Goal: Answer question/provide support: Share knowledge or assist other users

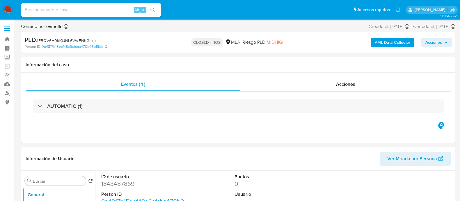
select select "10"
click at [74, 12] on input at bounding box center [91, 10] width 140 height 8
paste input "UU47lE3VZucUt9RTcPKEooEu"
type input "UU47lE3VZucUt9RTcPKEooEu"
click at [154, 10] on icon "search-icon" at bounding box center [152, 10] width 5 height 5
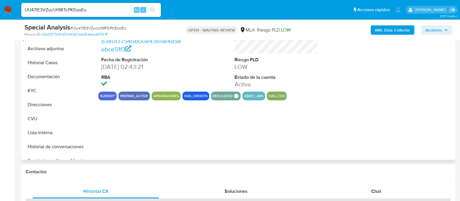
scroll to position [145, 0]
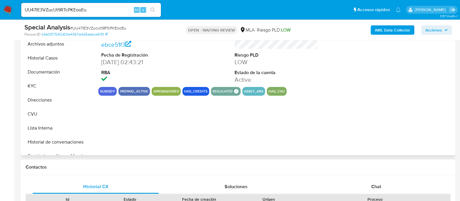
select select "10"
click at [356, 182] on div "Chat" at bounding box center [376, 186] width 126 height 14
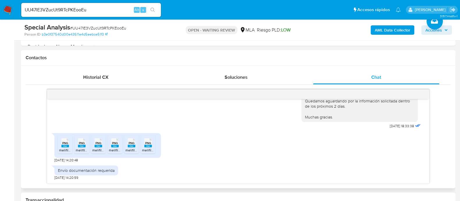
scroll to position [291, 0]
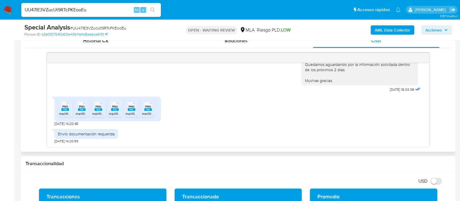
click at [65, 109] on rect at bounding box center [65, 109] width 8 height 3
click at [81, 108] on rect at bounding box center [82, 109] width 8 height 3
click at [97, 108] on rect at bounding box center [99, 109] width 8 height 3
click at [114, 105] on span "PNG" at bounding box center [115, 106] width 6 height 4
click at [132, 105] on span "PNG" at bounding box center [132, 106] width 6 height 4
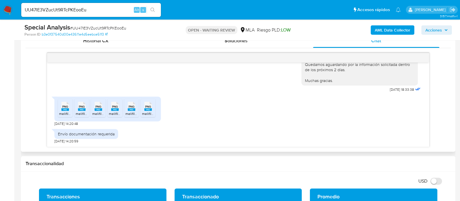
click at [150, 107] on span "PNG" at bounding box center [148, 106] width 6 height 4
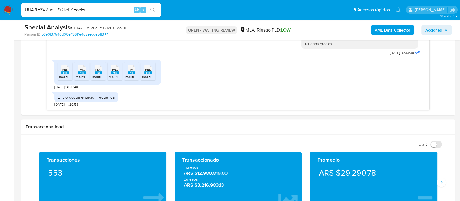
click at [95, 26] on span "# UU47lE3VZucUt9RTcPKEooEu" at bounding box center [98, 28] width 56 height 6
click at [9, 8] on img at bounding box center [8, 10] width 10 height 10
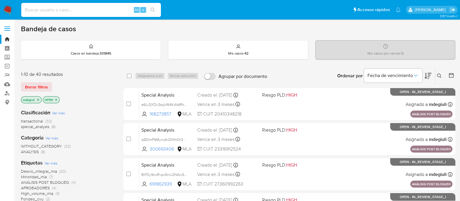
click at [70, 6] on input at bounding box center [91, 10] width 140 height 8
paste input "0pEzxxI1OuD29BVSHb4cTQ1H"
type input "0pEzxxI1OuD29BVSHb4cTQ1H"
click at [153, 9] on icon "search-icon" at bounding box center [152, 10] width 5 height 5
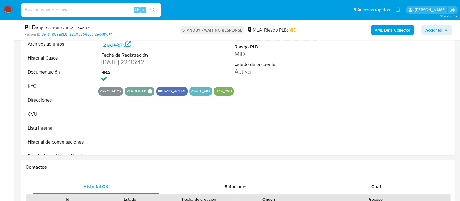
scroll to position [182, 0]
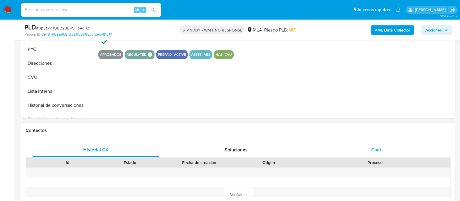
select select "10"
click at [366, 143] on div "Chat" at bounding box center [376, 150] width 126 height 14
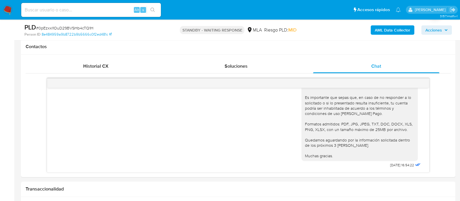
scroll to position [327, 0]
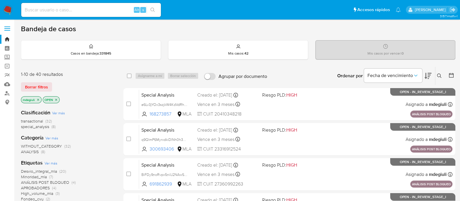
click at [441, 75] on icon at bounding box center [439, 75] width 5 height 5
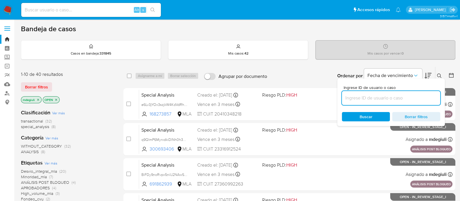
click at [405, 94] on input at bounding box center [391, 98] width 98 height 8
type input "UU47lE3VZucUt9RTcPKEooEu"
click at [370, 118] on div "Buscar Borrar filtros" at bounding box center [391, 116] width 98 height 9
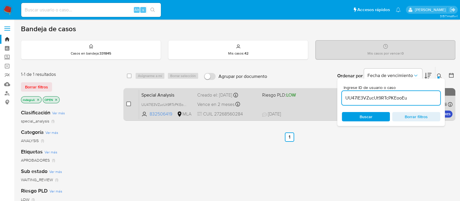
click at [127, 101] on input "checkbox" at bounding box center [128, 103] width 5 height 5
checkbox input "true"
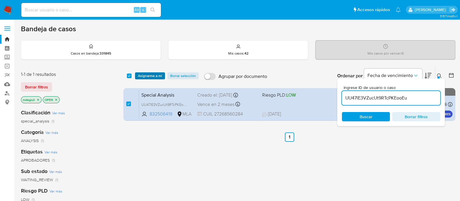
click at [150, 77] on span "Asignarme a mí" at bounding box center [150, 76] width 24 height 6
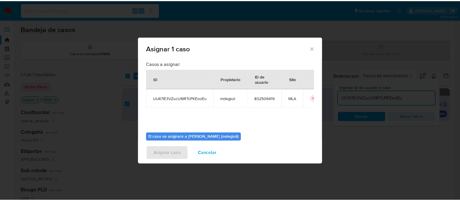
scroll to position [30, 0]
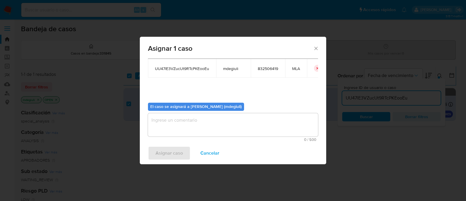
click at [177, 127] on textarea "assign-modal" at bounding box center [233, 124] width 170 height 23
click at [165, 152] on span "Asignar caso" at bounding box center [168, 152] width 27 height 13
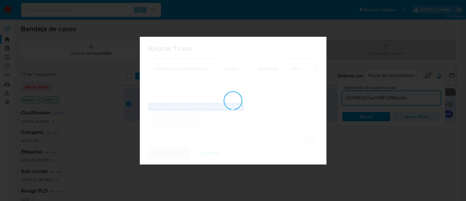
checkbox input "false"
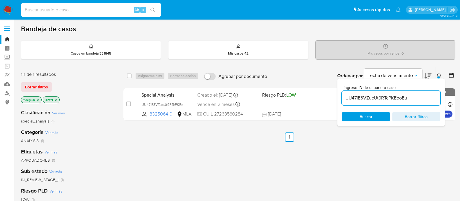
click at [75, 7] on input at bounding box center [91, 10] width 140 height 8
paste input "UU47lE3VZucUt9RTcPKEooEu"
type input "UU47lE3VZucUt9RTcPKEooEu"
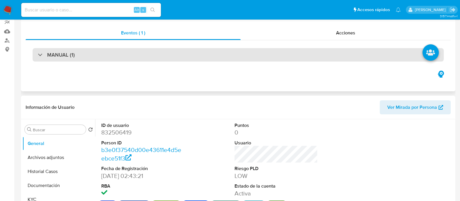
select select "10"
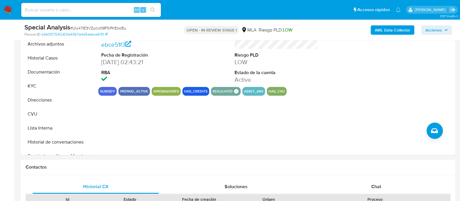
scroll to position [182, 0]
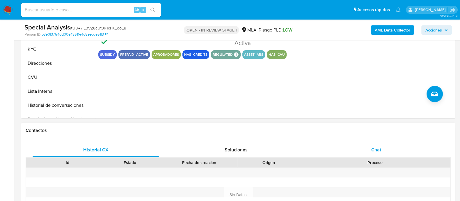
click at [374, 146] on span "Chat" at bounding box center [376, 149] width 10 height 7
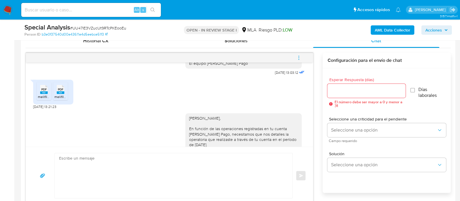
scroll to position [434, 0]
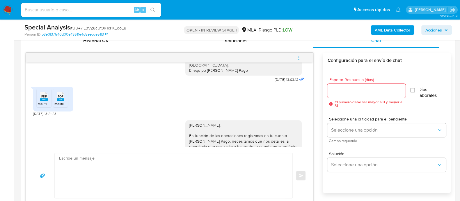
click at [148, 166] on textarea at bounding box center [172, 175] width 226 height 45
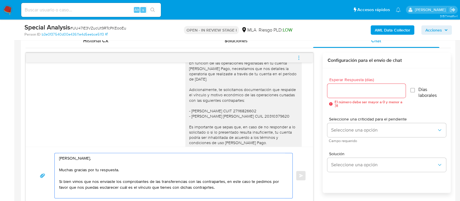
scroll to position [470, 0]
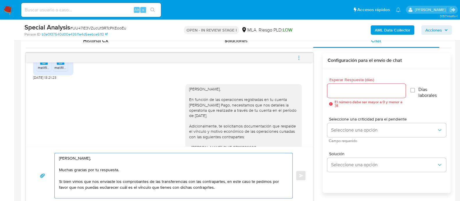
click at [189, 188] on textarea "Hola Ivanna, Muchas gracias por tu respuesta. Si bien vimos que nos enviaste lo…" at bounding box center [172, 175] width 226 height 45
click at [0, 0] on lt-strong "a" at bounding box center [0, 0] width 0 height 0
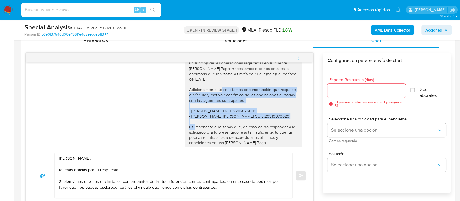
drag, startPoint x: 213, startPoint y: 91, endPoint x: 271, endPoint y: 119, distance: 64.6
click at [271, 119] on div "Hola Ivanna, En función de las operaciones registradas en tu cuenta de Mercado …" at bounding box center [243, 119] width 109 height 138
copy div "te solicitamos documentación que respalde el vínculo y motivo económico de las …"
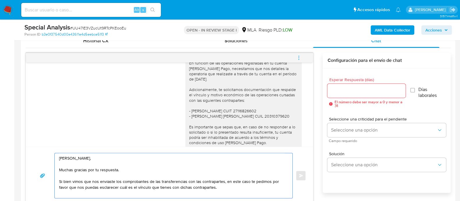
click at [221, 183] on textarea "Hola Ivanna, Muchas gracias por tu respuesta. Si bien vimos que nos enviaste lo…" at bounding box center [172, 175] width 226 height 45
paste textarea "te solicitamos documentación que respalde el vínculo y motivo económico de las …"
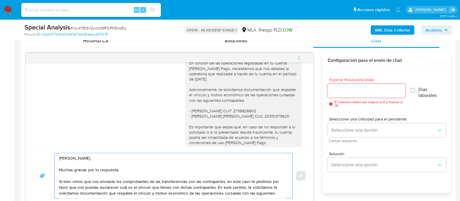
scroll to position [301, 0]
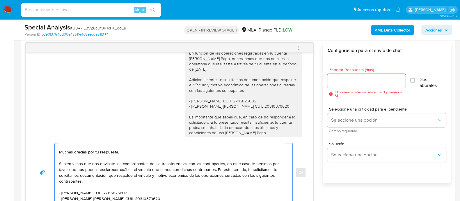
click at [71, 176] on textarea "Hola Ivanna, Muchas gracias por tu respuesta. Si bien vimos que nos enviaste lo…" at bounding box center [172, 172] width 226 height 58
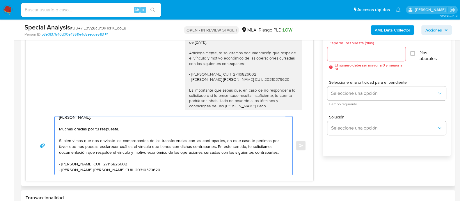
scroll to position [337, 0]
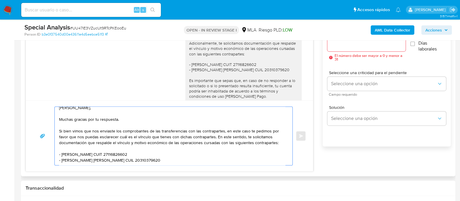
click at [156, 159] on textarea "Hola Ivanna, Muchas gracias por tu respuesta. Si bien vimos que nos enviaste lo…" at bounding box center [172, 136] width 226 height 58
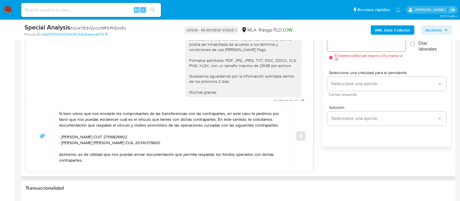
scroll to position [579, 0]
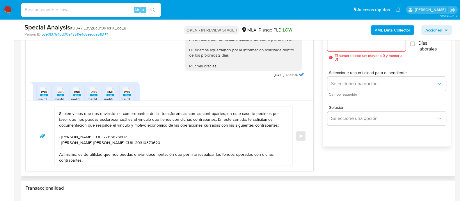
drag, startPoint x: 182, startPoint y: 47, endPoint x: 220, endPoint y: 68, distance: 43.4
click at [220, 68] on div "Hola Ivanna, En función de las operaciones registradas en tu cuenta de Mercado …" at bounding box center [243, -1] width 116 height 142
copy div "Es importante que sepas que, en caso de no responder a lo solicitado o si lo pr…"
click at [71, 161] on textarea "Hola Ivanna, Muchas gracias por tu respuesta. Si bien vimos que nos enviaste lo…" at bounding box center [172, 136] width 226 height 58
paste textarea "Es importante que sepas que, en caso de no responder a lo solicitado o si lo pr…"
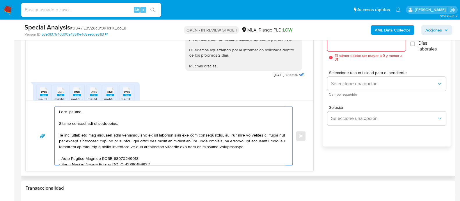
scroll to position [301, 0]
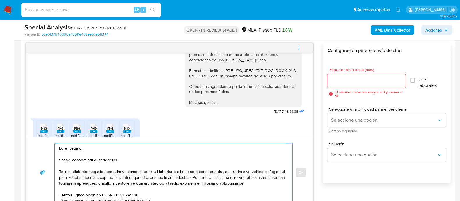
type textarea "Hola Ivanna, Muchas gracias por tu respuesta. Si bien vimos que nos enviaste lo…"
click at [359, 79] on input "Esperar Respuesta (días)" at bounding box center [366, 81] width 78 height 8
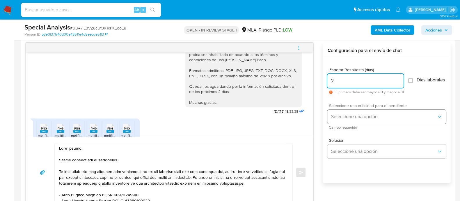
type input "2"
click at [343, 119] on span "Seleccione una opción" at bounding box center [384, 116] width 106 height 6
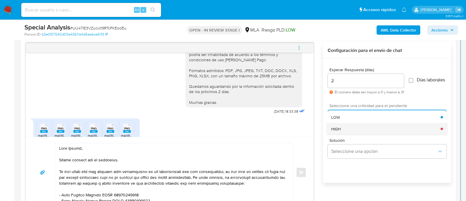
click at [343, 128] on div "HIGH" at bounding box center [385, 129] width 109 height 12
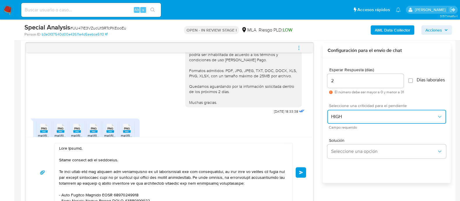
scroll to position [615, 0]
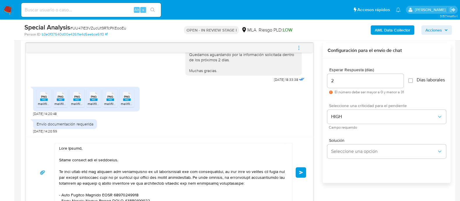
click at [214, 176] on textarea at bounding box center [172, 172] width 226 height 58
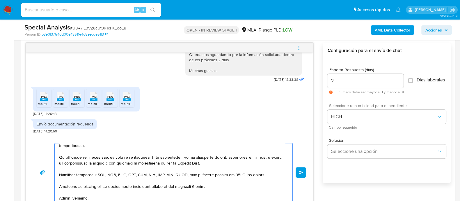
scroll to position [74, 0]
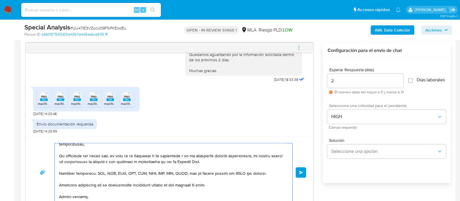
click at [300, 170] on span "Enviar" at bounding box center [301, 171] width 4 height 3
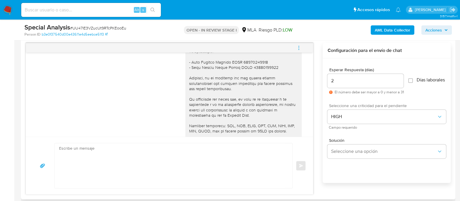
scroll to position [718, 0]
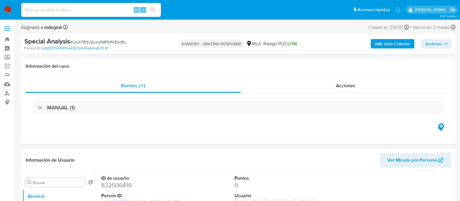
select select "10"
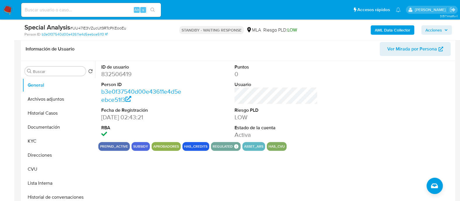
scroll to position [254, 0]
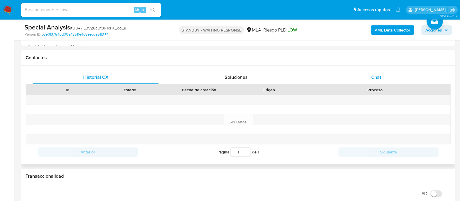
click at [349, 76] on div "Chat" at bounding box center [376, 77] width 126 height 14
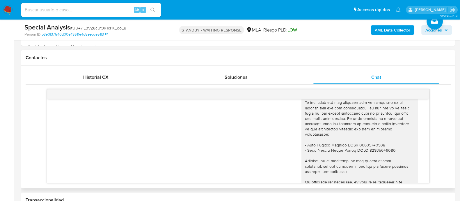
scroll to position [682, 0]
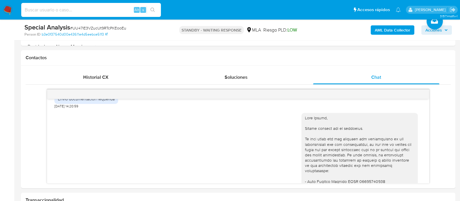
click at [80, 9] on input at bounding box center [91, 10] width 140 height 8
paste input "UwKfSaAdiX2kunOF6X6w3R4u"
type input "UwKfSaAdiX2kunOF6X6w3R4u"
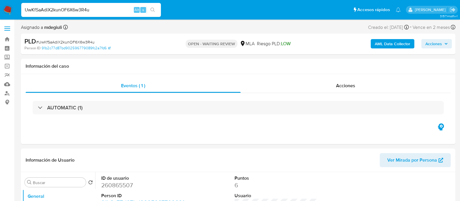
select select "10"
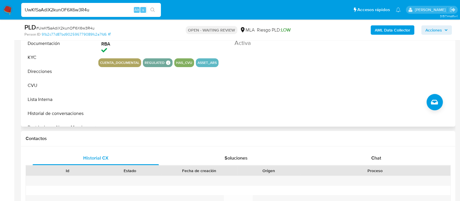
scroll to position [218, 0]
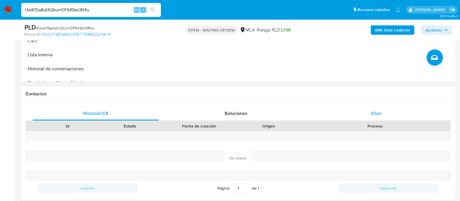
click at [368, 113] on div "Chat" at bounding box center [376, 113] width 126 height 14
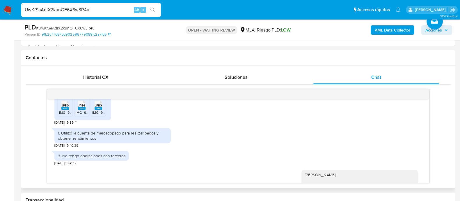
scroll to position [291, 0]
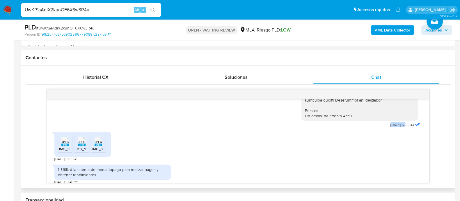
drag, startPoint x: 376, startPoint y: 134, endPoint x: 395, endPoint y: 133, distance: 19.0
copy span "[DATE]"
drag, startPoint x: 269, startPoint y: 131, endPoint x: 277, endPoint y: 131, distance: 7.6
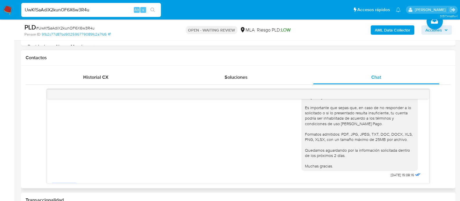
scroll to position [473, 0]
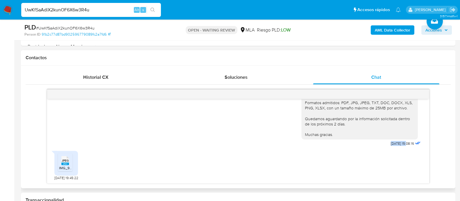
drag, startPoint x: 395, startPoint y: 142, endPoint x: 373, endPoint y: 146, distance: 22.1
click at [373, 146] on div "Hola Raquel, En función de las operaciones registradas en tu cuenta de Mercado …" at bounding box center [361, 86] width 120 height 123
copy span "[DATE]"
click at [159, 130] on div "Hola Raquel, En función de las operaciones registradas en tu cuenta de Mercado …" at bounding box center [238, 86] width 368 height 123
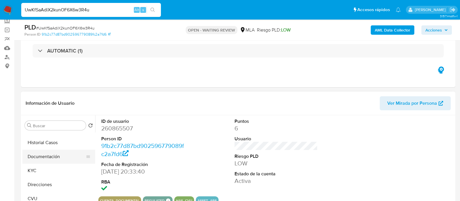
scroll to position [36, 0]
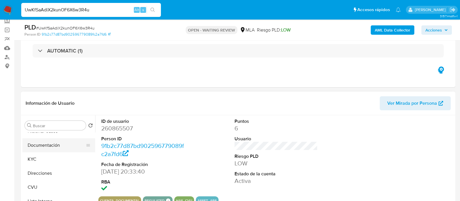
click at [38, 147] on button "Documentación" at bounding box center [56, 145] width 68 height 14
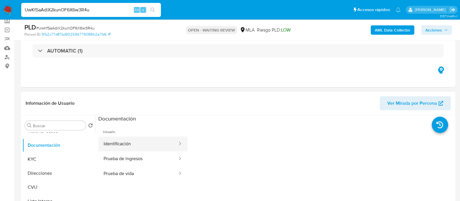
click at [125, 143] on button "Identificación" at bounding box center [138, 143] width 80 height 15
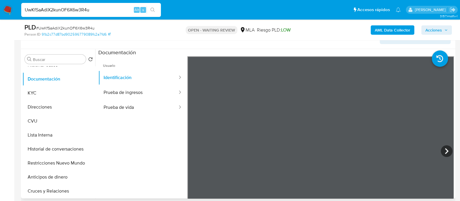
scroll to position [109, 0]
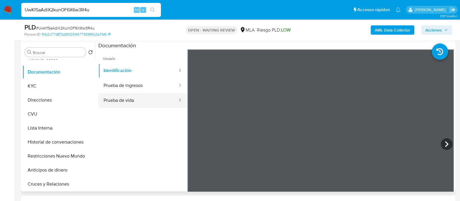
click at [141, 102] on button "Prueba de vida" at bounding box center [138, 100] width 80 height 15
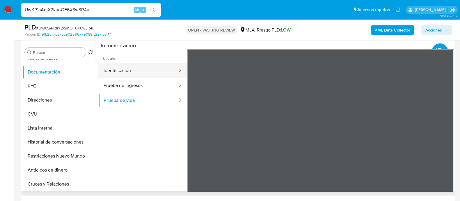
click at [137, 69] on button "Identificación" at bounding box center [138, 70] width 80 height 15
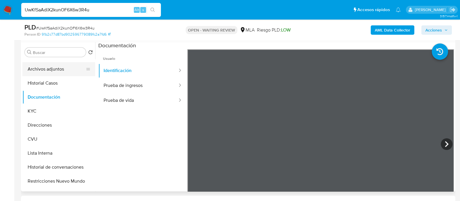
scroll to position [0, 0]
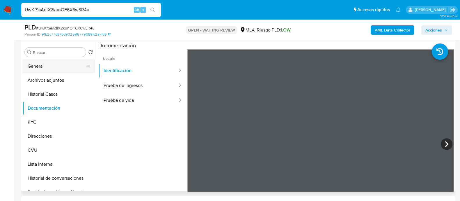
click at [47, 66] on button "General" at bounding box center [56, 66] width 68 height 14
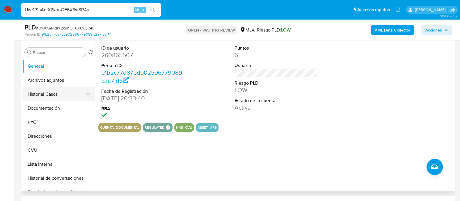
click at [43, 90] on button "Historial Casos" at bounding box center [56, 94] width 68 height 14
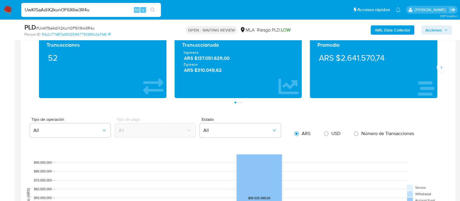
scroll to position [400, 0]
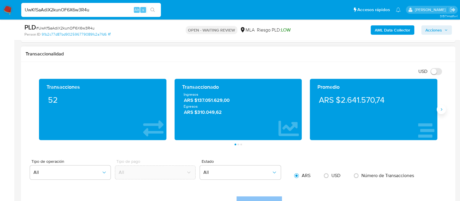
click at [441, 111] on icon "Siguiente" at bounding box center [441, 109] width 5 height 5
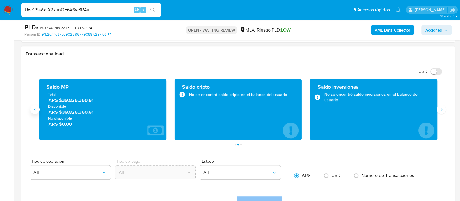
click at [36, 112] on button "Anterior" at bounding box center [34, 108] width 9 height 9
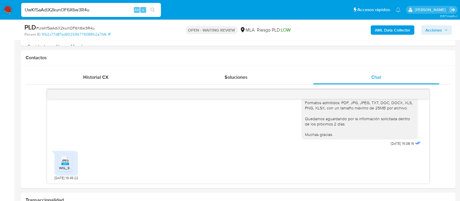
scroll to position [0, 0]
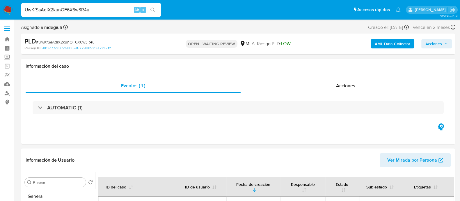
click at [9, 10] on img at bounding box center [8, 10] width 10 height 10
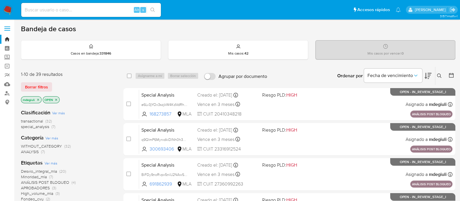
click at [438, 74] on icon at bounding box center [439, 75] width 5 height 5
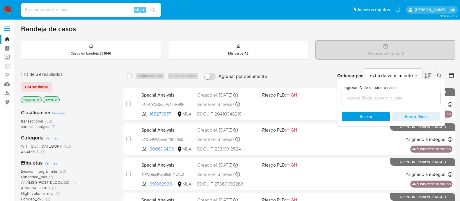
click at [362, 97] on input at bounding box center [391, 98] width 98 height 8
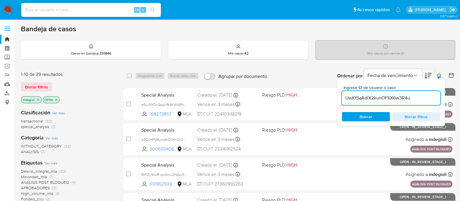
type input "UwKfSaAdiX2kunOF6X6w3R4u"
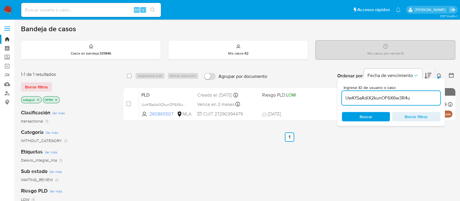
click at [365, 114] on span "Buscar" at bounding box center [366, 116] width 13 height 9
click at [166, 159] on div "select-all-cases-checkbox Asignarme a mí Borrar selección Agrupar por documento…" at bounding box center [289, 198] width 332 height 264
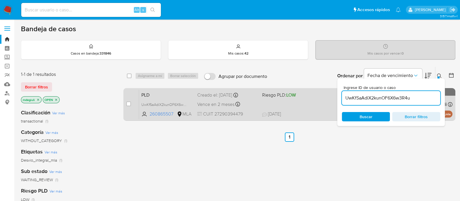
click at [125, 104] on div "case-item-checkbox No es posible asignar el caso PLD UwKfSaAdiX2kunOF6X6w3R4u 2…" at bounding box center [289, 104] width 332 height 33
click at [127, 104] on input "checkbox" at bounding box center [128, 103] width 5 height 5
checkbox input "true"
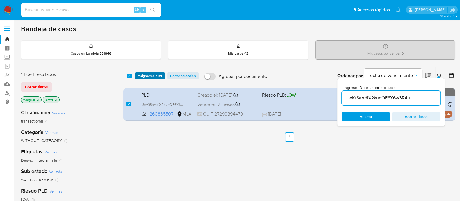
click at [155, 75] on span "Asignarme a mí" at bounding box center [150, 76] width 24 height 6
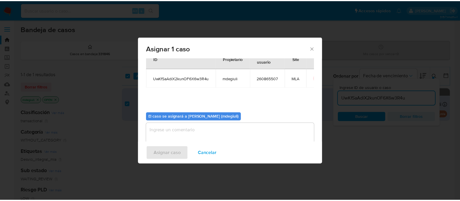
scroll to position [30, 0]
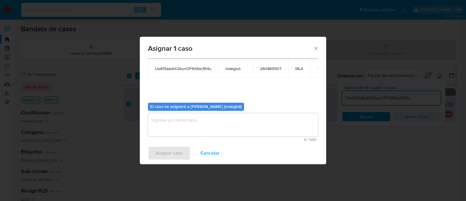
click at [197, 127] on textarea "assign-modal" at bounding box center [233, 124] width 170 height 23
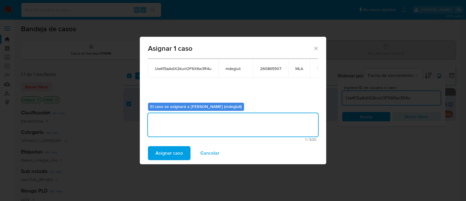
click at [178, 155] on span "Asignar caso" at bounding box center [168, 152] width 27 height 13
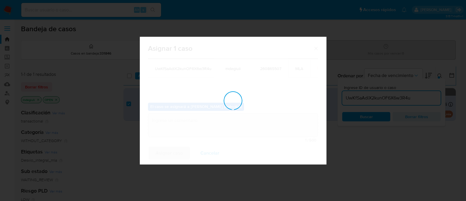
checkbox input "false"
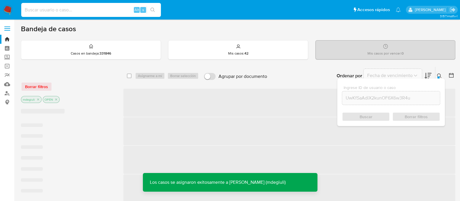
click at [88, 8] on input at bounding box center [91, 10] width 140 height 8
paste input "UwKfSaAdiX2kunOF6X6w3R4u"
type input "UwKfSaAdiX2kunOF6X6w3R4u"
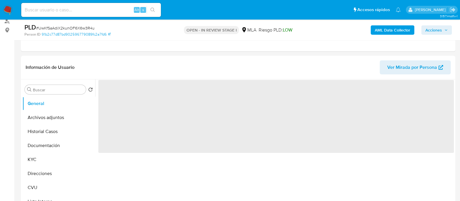
scroll to position [182, 0]
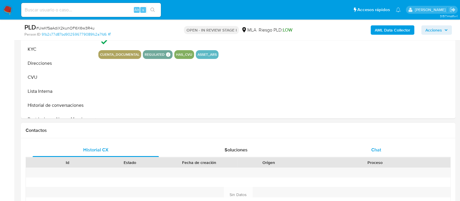
select select "10"
click at [349, 151] on div "Chat" at bounding box center [376, 150] width 126 height 14
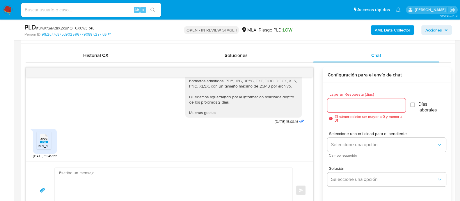
scroll to position [291, 0]
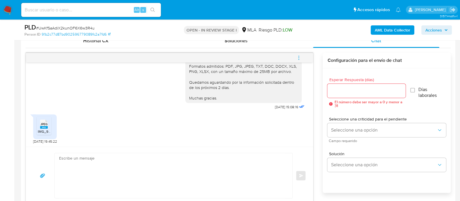
click at [99, 161] on textarea at bounding box center [172, 175] width 226 height 45
paste textarea ""Hola XXX, Esperamos que te encuentres muy bien. Queremos agradecerte por la in…"
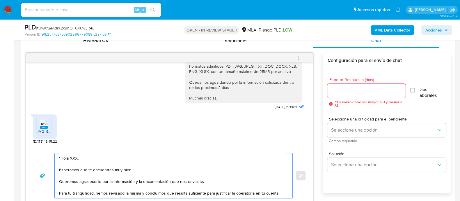
scroll to position [301, 0]
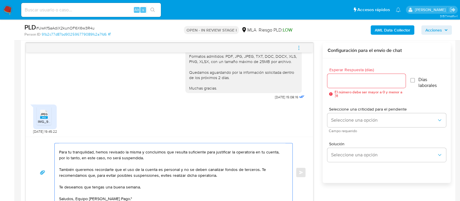
click at [115, 171] on textarea ""Hola XXX, Esperamos que te encuentres muy bien. Queremos agradecerte por la in…" at bounding box center [172, 172] width 226 height 58
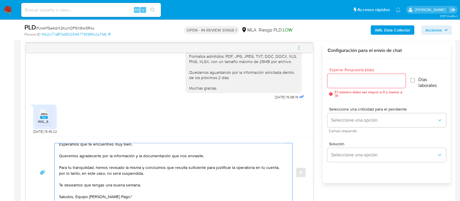
scroll to position [16, 0]
click at [117, 186] on textarea ""Hola XXX, Esperamos que te encuentres muy bien. Queremos agradecerte por la in…" at bounding box center [172, 172] width 226 height 58
click at [127, 185] on textarea ""Hola XXX, Esperamos que te encuentres muy bien. Queremos agradecerte por la in…" at bounding box center [172, 172] width 226 height 58
click at [155, 196] on textarea ""Hola XXX, Esperamos que te encuentres muy bien. Queremos agradecerte por la in…" at bounding box center [172, 172] width 226 height 58
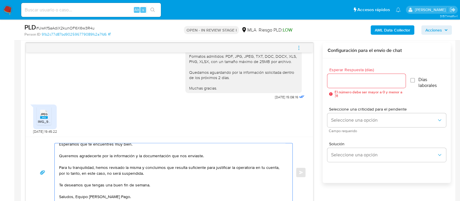
drag, startPoint x: 115, startPoint y: 188, endPoint x: 113, endPoint y: 185, distance: 3.7
click at [115, 188] on textarea ""Hola XXX, Esperamos que te encuentres muy bien. Queremos agradecerte por la in…" at bounding box center [172, 172] width 226 height 58
click at [112, 185] on textarea ""Hola XXX, Esperamos que te encuentres muy bien. Queremos agradecerte por la in…" at bounding box center [172, 172] width 226 height 58
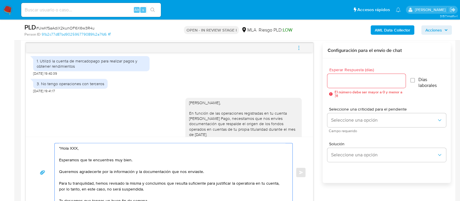
scroll to position [364, 0]
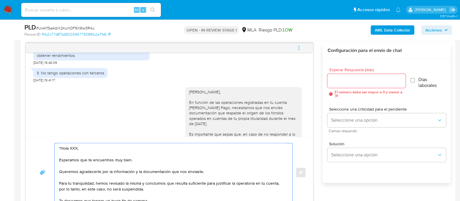
click at [75, 145] on textarea ""Hola XXX, Esperamos que te encuentres muy bien. Queremos agradecerte por la in…" at bounding box center [172, 172] width 226 height 58
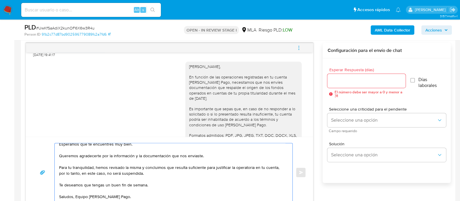
scroll to position [400, 0]
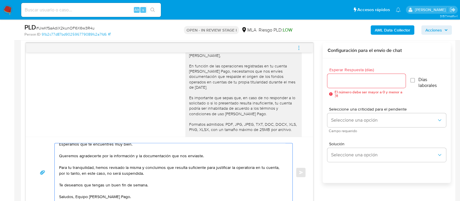
type textarea "Hola Raquel, Esperamos que te encuentres muy bien. Queremos agradecerte por la …"
click at [347, 79] on input "Esperar Respuesta (días)" at bounding box center [366, 81] width 78 height 8
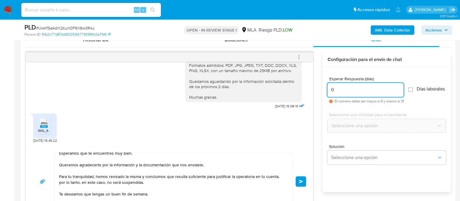
scroll to position [301, 0]
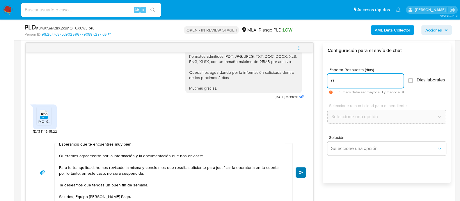
type input "0"
click at [301, 171] on span "Enviar" at bounding box center [301, 171] width 4 height 3
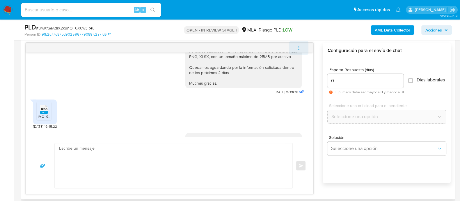
scroll to position [564, 0]
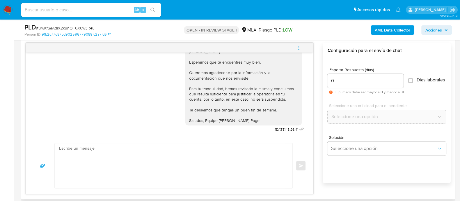
click at [300, 47] on icon "menu-action" at bounding box center [298, 47] width 5 height 5
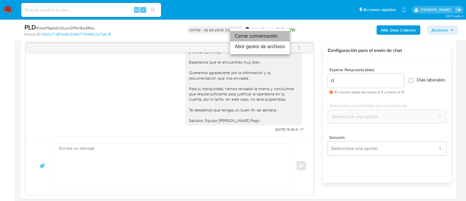
click at [262, 34] on li "Cerrar conversación" at bounding box center [260, 36] width 60 height 10
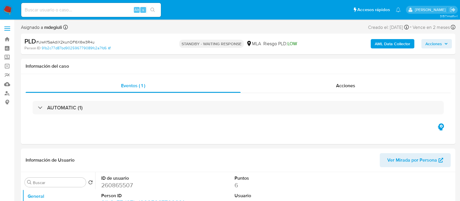
select select "10"
click at [110, 9] on input at bounding box center [91, 10] width 140 height 8
paste input "ycLEWRNwCHQxPVF58jS4bbva"
type input "ycLEWRNwCHQxPVF58jS4bbva"
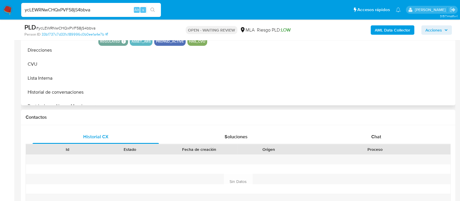
scroll to position [254, 0]
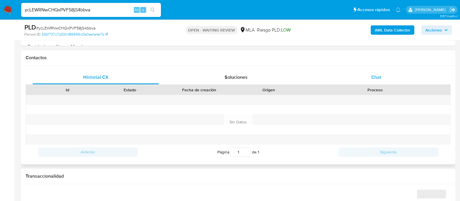
select select "10"
click at [364, 79] on div "Chat" at bounding box center [376, 77] width 126 height 14
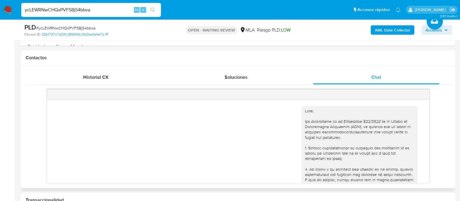
scroll to position [770, 0]
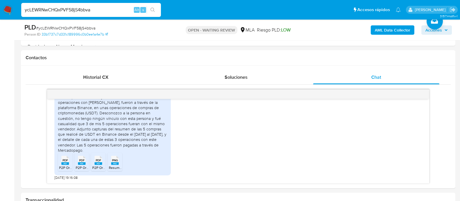
click at [84, 8] on input "ycLEWRNwCHQxPVF58jS4bbva" at bounding box center [91, 10] width 140 height 8
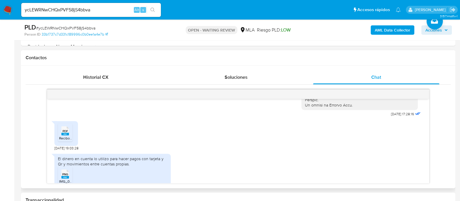
scroll to position [291, 0]
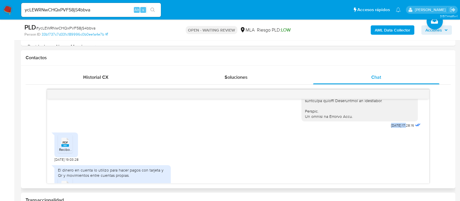
drag, startPoint x: 378, startPoint y: 134, endPoint x: 396, endPoint y: 136, distance: 17.5
click at [396, 127] on span "[DATE] 17:28:16" at bounding box center [402, 125] width 23 height 5
copy span "[DATE]"
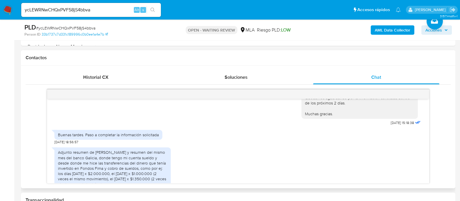
scroll to position [582, 0]
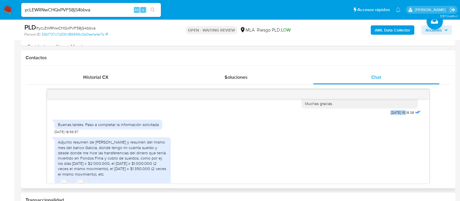
drag, startPoint x: 377, startPoint y: 131, endPoint x: 396, endPoint y: 133, distance: 19.3
click at [396, 116] on div "Hola Agustín, Muchas gracias por la documentación enviada. A modo de complement…" at bounding box center [361, 37] width 120 height 160
copy span "[DATE]"
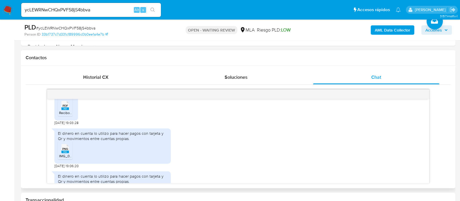
scroll to position [364, 0]
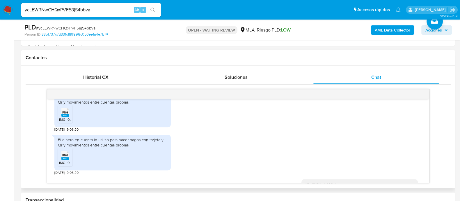
click at [159, 132] on div "El dinero en cuenta lo utilizo para hacer pagos con tarjeta y Qr y movimientos …" at bounding box center [112, 110] width 116 height 43
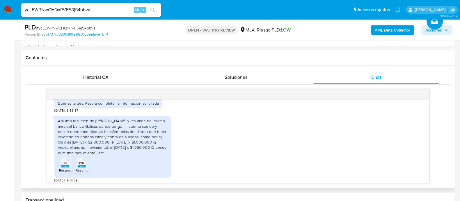
scroll to position [618, 0]
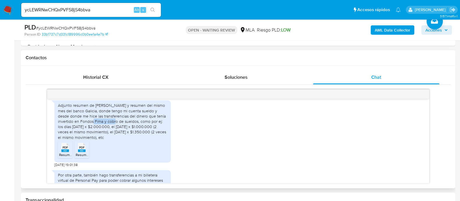
drag, startPoint x: 88, startPoint y: 140, endPoint x: 112, endPoint y: 141, distance: 23.9
click at [112, 139] on div "Adjunto resumen de Julio de Mercadopago y resumen del mismo mes del banco Galic…" at bounding box center [112, 120] width 109 height 37
copy div "Fondos Fima"
click at [145, 132] on div "Adjunto resumen de Julio de Mercadopago y resumen del mismo mes del banco Galic…" at bounding box center [112, 120] width 109 height 37
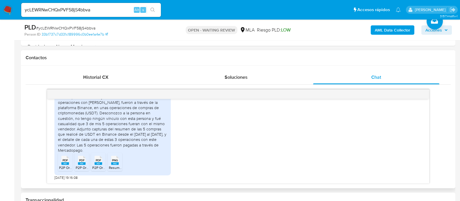
scroll to position [764, 0]
drag, startPoint x: 377, startPoint y: 149, endPoint x: 358, endPoint y: 141, distance: 20.3
click at [377, 149] on div "Con respecto al vínculo y motivo económico de las operaciones con Jesus Antonio…" at bounding box center [238, 134] width 368 height 91
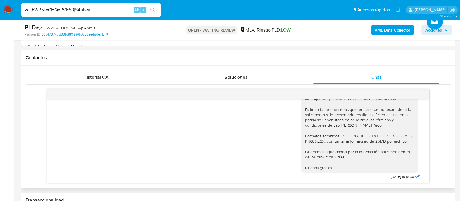
scroll to position [473, 0]
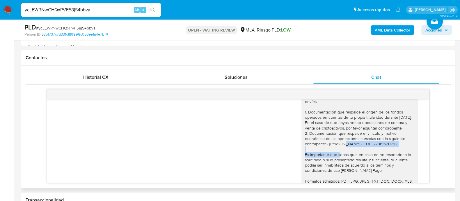
drag, startPoint x: 324, startPoint y: 158, endPoint x: 327, endPoint y: 163, distance: 5.5
click at [327, 163] on div "Hola Agustín, Muchas gracias por la documentación enviada. A modo de complement…" at bounding box center [359, 143] width 109 height 143
copy div "Jesus Antonio Freites Mejias - CUIT 27961620762"
click at [144, 146] on div "Hola Agustín, Muchas gracias por la documentación enviada. A modo de complement…" at bounding box center [238, 146] width 368 height 160
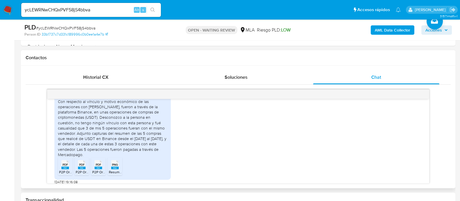
scroll to position [734, 0]
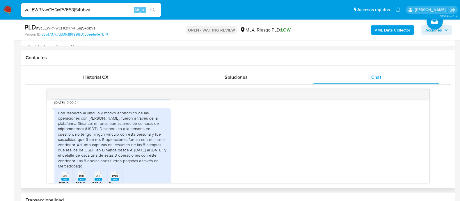
click at [146, 151] on div "Con respecto al vínculo y motivo económico de las operaciones con Jesus Antonio…" at bounding box center [112, 139] width 109 height 58
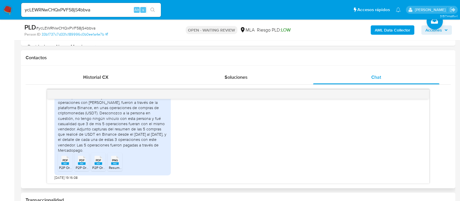
scroll to position [770, 0]
drag, startPoint x: 140, startPoint y: 137, endPoint x: 105, endPoint y: 148, distance: 36.4
click at [105, 148] on div "Con respecto al vínculo y motivo económico de las operaciones con Jesus Antonio…" at bounding box center [112, 123] width 109 height 58
copy div "fueron a través de la plataforma Binance, en unas operaciones de compras de cri…"
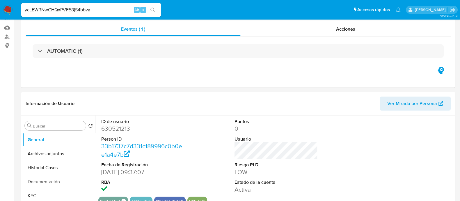
scroll to position [109, 0]
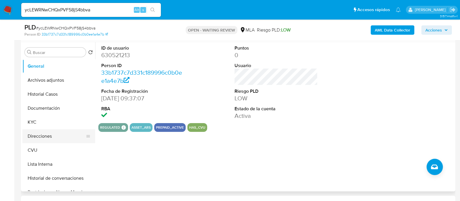
click at [40, 135] on button "Direcciones" at bounding box center [56, 136] width 68 height 14
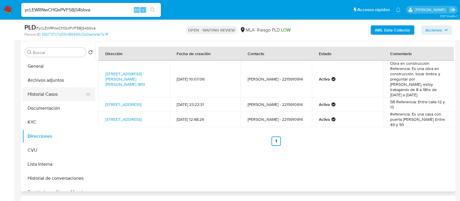
click at [49, 94] on button "Historial Casos" at bounding box center [56, 94] width 68 height 14
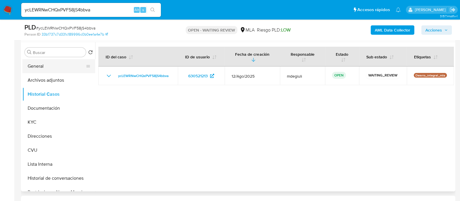
click at [47, 66] on button "General" at bounding box center [56, 66] width 68 height 14
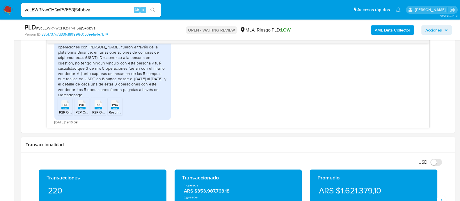
scroll to position [254, 0]
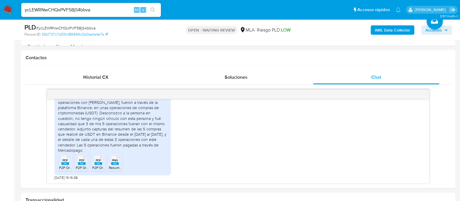
click at [5, 10] on img at bounding box center [8, 10] width 10 height 10
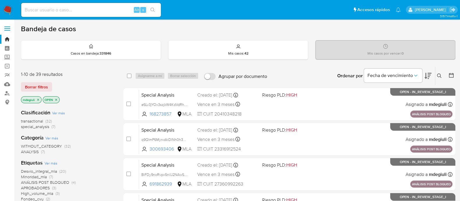
click at [438, 76] on icon at bounding box center [439, 75] width 5 height 5
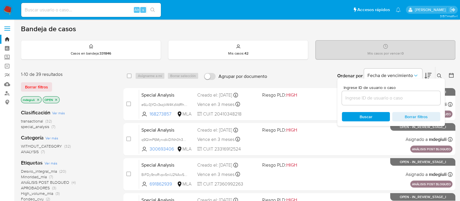
click at [379, 99] on input at bounding box center [391, 98] width 98 height 8
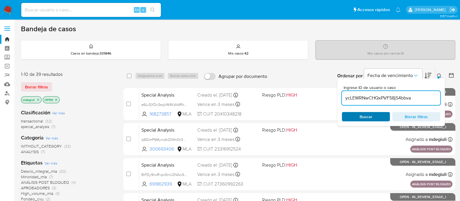
type input "ycLEWRNwCHQxPVF58jS4bbva"
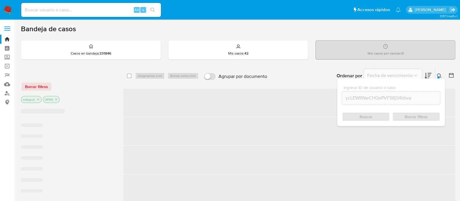
click at [361, 114] on div "Buscar Borrar filtros" at bounding box center [391, 116] width 98 height 9
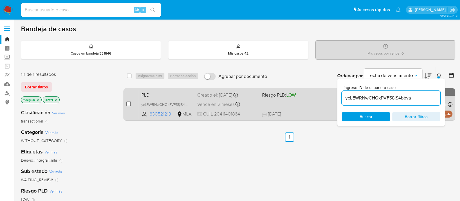
click at [129, 102] on input "checkbox" at bounding box center [128, 103] width 5 height 5
checkbox input "true"
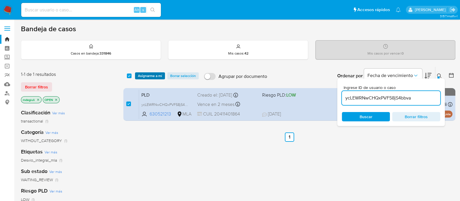
click at [148, 73] on span "Asignarme a mí" at bounding box center [150, 76] width 24 height 6
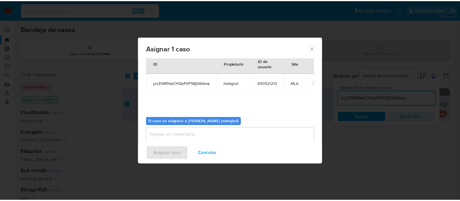
scroll to position [30, 0]
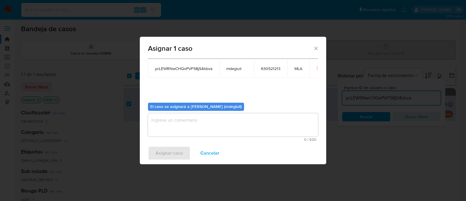
click at [185, 118] on textarea "assign-modal" at bounding box center [233, 124] width 170 height 23
click at [176, 152] on span "Asignar caso" at bounding box center [168, 152] width 27 height 13
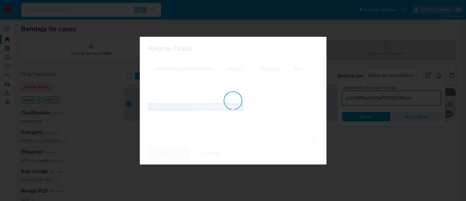
checkbox input "false"
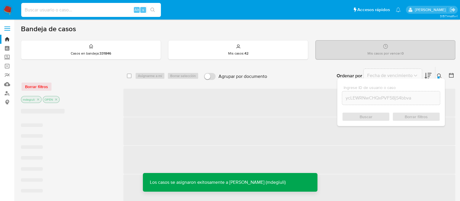
click at [79, 9] on input at bounding box center [91, 10] width 140 height 8
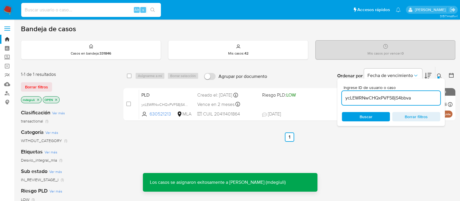
paste input "ycLEWRNwCHQxPVF58jS4bbva"
type input "ycLEWRNwCHQxPVF58jS4bbva"
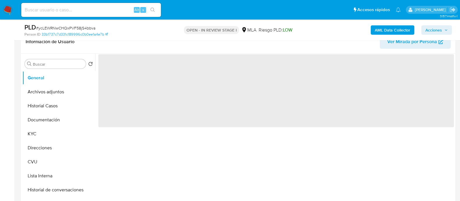
scroll to position [182, 0]
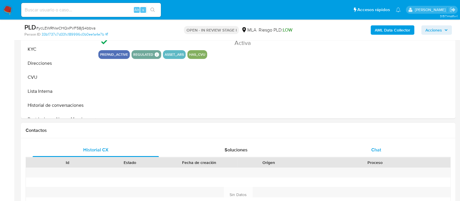
select select "10"
click at [370, 152] on div "Chat" at bounding box center [376, 150] width 126 height 14
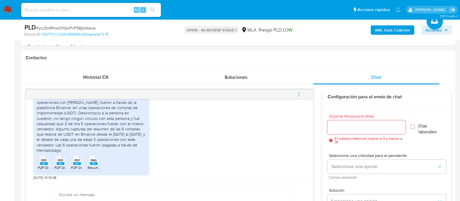
scroll to position [291, 0]
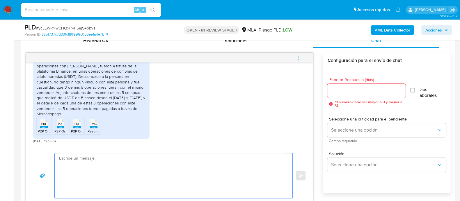
click at [184, 168] on textarea at bounding box center [172, 175] width 226 height 45
paste textarea ""Hola XXX, Esperamos que te encuentres muy bien. Queremos agradecerte por la in…"
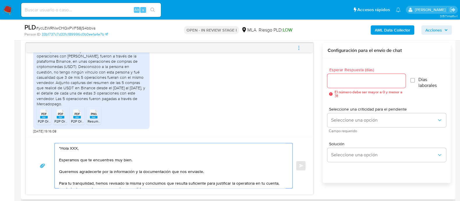
scroll to position [31, 0]
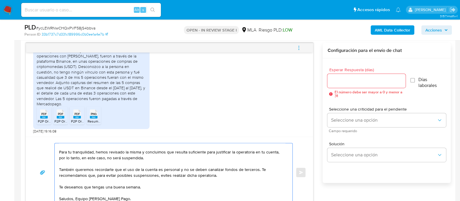
click at [117, 183] on textarea ""Hola XXX, Esperamos que te encuentres muy bien. Queremos agradecerte por la in…" at bounding box center [172, 172] width 226 height 58
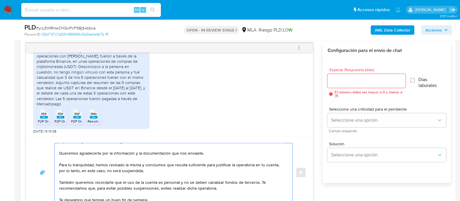
scroll to position [17, 0]
drag, startPoint x: 219, startPoint y: 175, endPoint x: 149, endPoint y: 171, distance: 70.6
click at [149, 171] on textarea ""Hola XXX, Esperamos que te encuentres muy bien. Queremos agradecerte por la in…" at bounding box center [172, 172] width 226 height 58
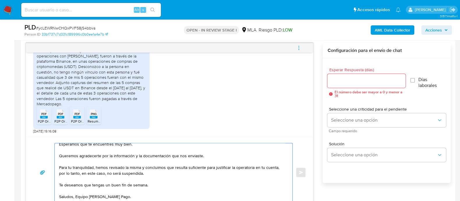
scroll to position [0, 0]
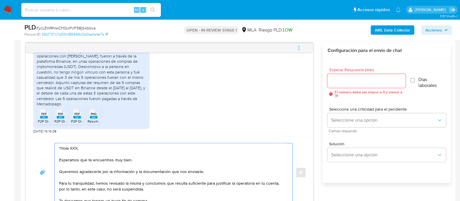
click at [60, 145] on textarea ""Hola XXX, Esperamos que te encuentres muy bien. Queremos agradecerte por la in…" at bounding box center [172, 172] width 226 height 58
click at [72, 147] on textarea "Hola XXX, Esperamos que te encuentres muy bien. Queremos agradecerte por la inf…" at bounding box center [172, 172] width 226 height 58
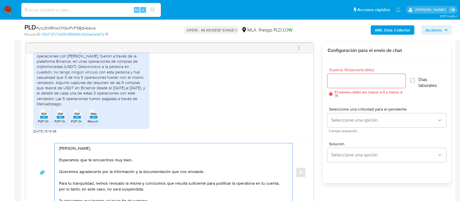
click at [80, 148] on textarea "Hola Agustiín, Esperamos que te encuentres muy bien. Queremos agradecerte por l…" at bounding box center [172, 172] width 226 height 58
click at [0, 0] on lt-strong "ín" at bounding box center [0, 0] width 0 height 0
type textarea "Hola Agustín, Esperamos que te encuentres muy bien. Queremos agradecerte por la…"
click at [351, 80] on input "Esperar Respuesta (días)" at bounding box center [366, 81] width 78 height 8
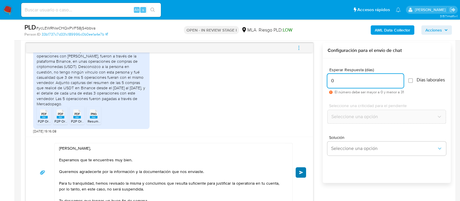
type input "0"
click at [301, 172] on span "Enviar" at bounding box center [301, 171] width 4 height 3
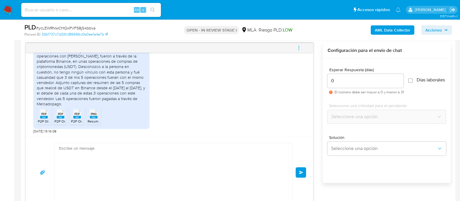
click at [298, 45] on icon "menu-action" at bounding box center [298, 47] width 5 height 5
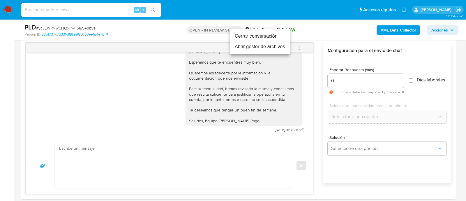
click at [264, 33] on li "Cerrar conversación" at bounding box center [260, 36] width 60 height 10
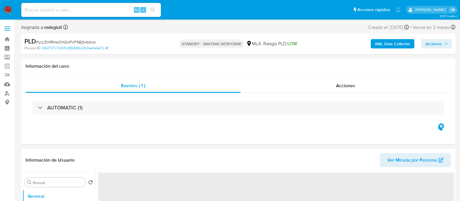
select select "10"
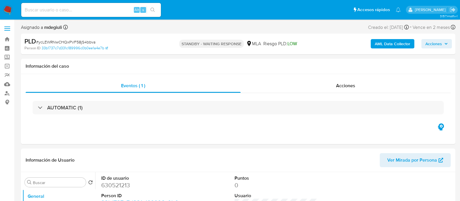
click at [68, 12] on input at bounding box center [91, 10] width 140 height 8
paste input "fMXqJ0j0PtXD0NmKN19nBf0p"
type input "fMXqJ0j0PtXD0NmKN19nBf0p"
select select "10"
click at [70, 12] on input "fMXqJ0j0PtXD0NmKN19nBf0p" at bounding box center [91, 10] width 140 height 8
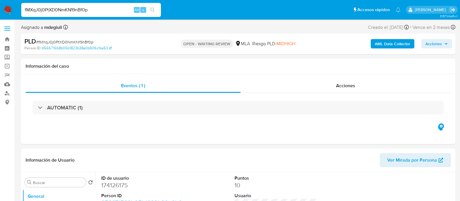
click at [70, 12] on input "fMXqJ0j0PtXD0NmKN19nBf0p" at bounding box center [91, 10] width 140 height 8
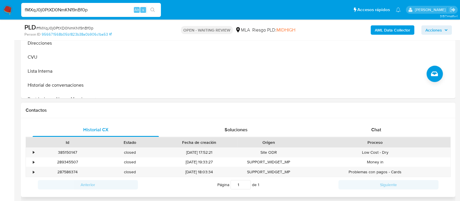
scroll to position [254, 0]
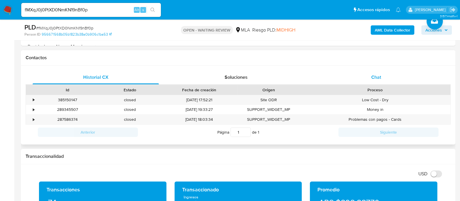
click at [363, 73] on div "Chat" at bounding box center [376, 77] width 126 height 14
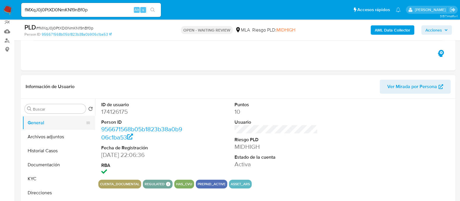
scroll to position [36, 0]
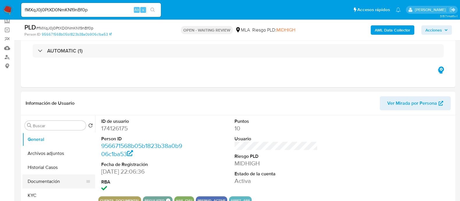
click at [39, 183] on button "Documentación" at bounding box center [56, 181] width 68 height 14
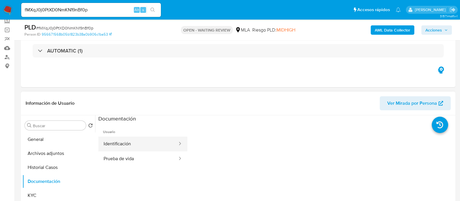
click at [129, 144] on button "Identificación" at bounding box center [138, 143] width 80 height 15
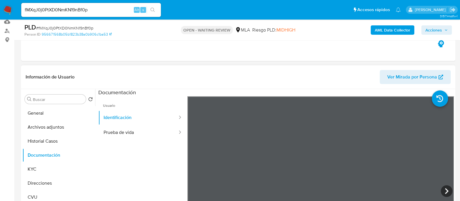
scroll to position [109, 0]
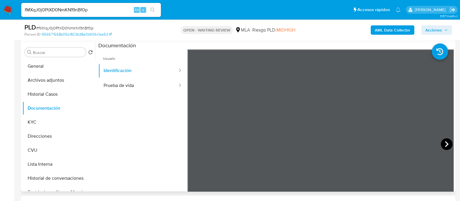
click at [443, 140] on icon at bounding box center [447, 144] width 12 height 12
click at [198, 145] on icon at bounding box center [195, 144] width 12 height 12
click at [118, 80] on button "Prueba de vida" at bounding box center [138, 85] width 80 height 15
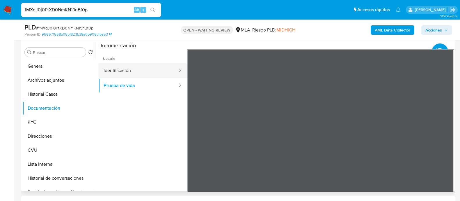
click at [132, 72] on button "Identificación" at bounding box center [138, 70] width 80 height 15
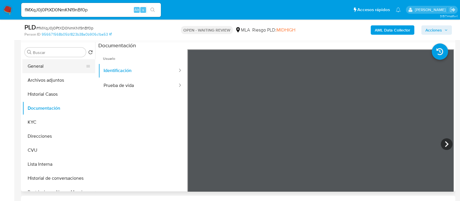
click at [59, 70] on button "General" at bounding box center [56, 66] width 68 height 14
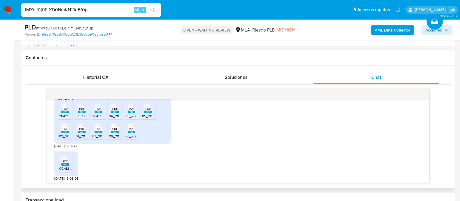
scroll to position [563, 0]
click at [63, 109] on span "PDF" at bounding box center [66, 108] width 6 height 4
click at [81, 109] on span "PDF" at bounding box center [82, 108] width 6 height 4
click at [98, 108] on span "PDF" at bounding box center [99, 108] width 6 height 4
click at [116, 108] on span "PDF" at bounding box center [115, 108] width 6 height 4
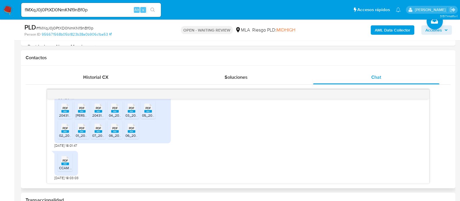
click at [132, 109] on span "PDF" at bounding box center [132, 108] width 6 height 4
click at [150, 109] on span "PDF" at bounding box center [149, 108] width 6 height 4
click at [64, 128] on span "PDF" at bounding box center [66, 128] width 6 height 4
click at [83, 127] on span "PDF" at bounding box center [82, 128] width 6 height 4
click at [100, 127] on span "PDF" at bounding box center [99, 128] width 6 height 4
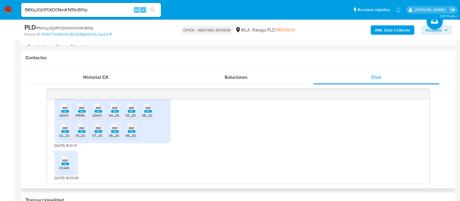
click at [113, 127] on span "PDF" at bounding box center [115, 128] width 6 height 4
click at [131, 131] on rect at bounding box center [132, 131] width 8 height 3
click at [66, 163] on rect at bounding box center [65, 163] width 8 height 3
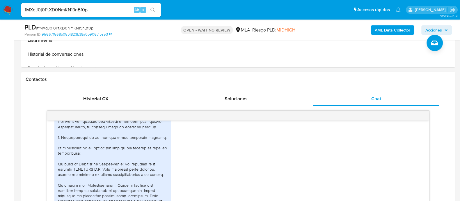
scroll to position [145, 0]
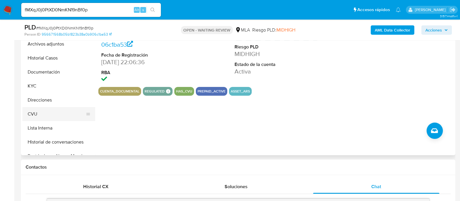
click at [37, 111] on button "CVU" at bounding box center [56, 114] width 68 height 14
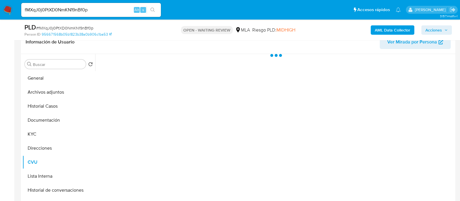
scroll to position [72, 0]
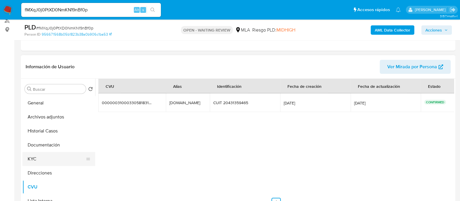
click at [43, 157] on button "KYC" at bounding box center [56, 159] width 68 height 14
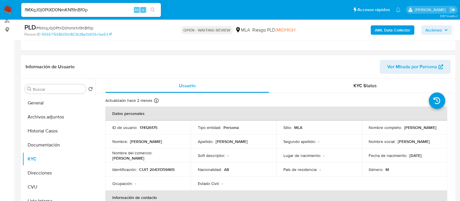
click at [146, 127] on p "174126175" at bounding box center [149, 127] width 18 height 5
copy p "174126175"
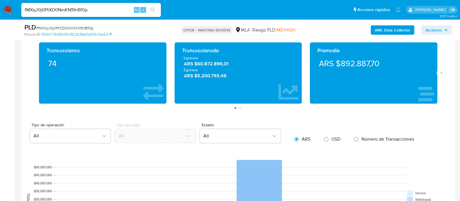
scroll to position [400, 0]
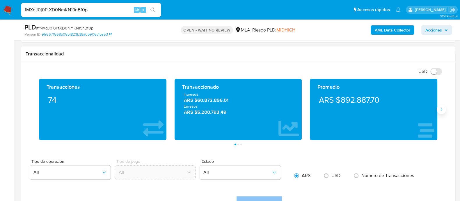
click at [441, 111] on icon "Siguiente" at bounding box center [441, 109] width 5 height 5
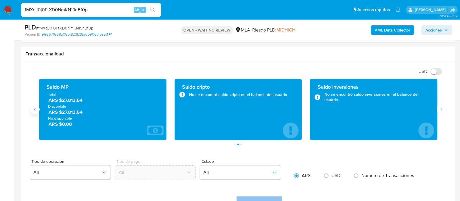
click at [35, 112] on button "Anterior" at bounding box center [34, 108] width 9 height 9
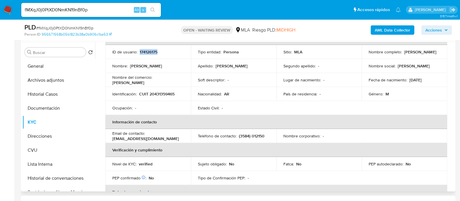
scroll to position [0, 0]
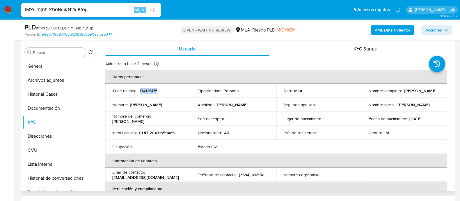
click at [160, 130] on p "CUIT 20431359465" at bounding box center [157, 132] width 36 height 5
copy p "20431359465"
click at [49, 136] on button "Direcciones" at bounding box center [56, 136] width 68 height 14
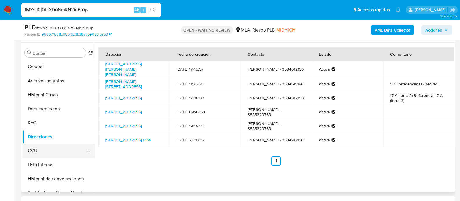
scroll to position [109, 0]
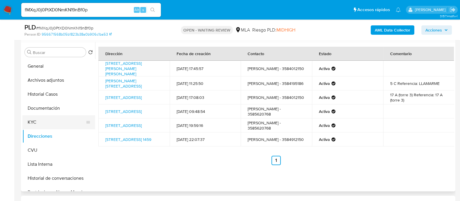
click at [32, 119] on button "KYC" at bounding box center [56, 122] width 68 height 14
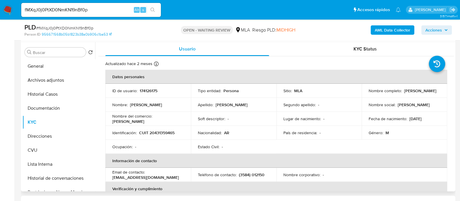
click at [166, 133] on p "CUIT 20431359465" at bounding box center [157, 132] width 36 height 5
copy p "20431359465"
click at [160, 132] on p "CUIT 20431359465" at bounding box center [157, 132] width 36 height 5
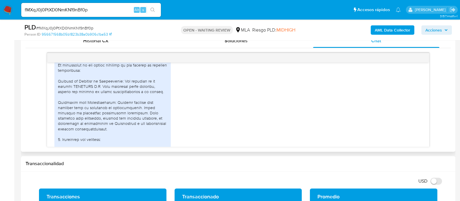
scroll to position [418, 0]
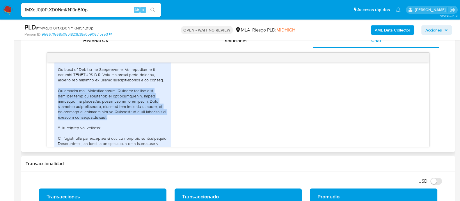
drag, startPoint x: 57, startPoint y: 100, endPoint x: 96, endPoint y: 125, distance: 46.5
click at [96, 125] on div "PDF PDF 20431359465_011_00002_00000003.pdf PDF PDF CONSTANCIA ARMANDO PEDRO.pdf…" at bounding box center [112, 105] width 116 height 272
copy div "Actividad como Monotributista: Realizo trabajos para terceros bajo la condición…"
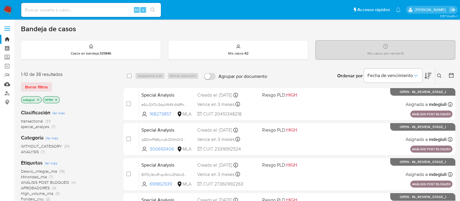
click at [8, 84] on link "Mulan" at bounding box center [34, 83] width 69 height 9
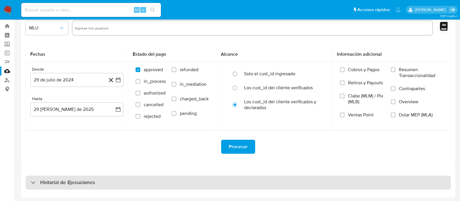
click at [99, 180] on div "Historial de Ejecuciones" at bounding box center [238, 182] width 425 height 14
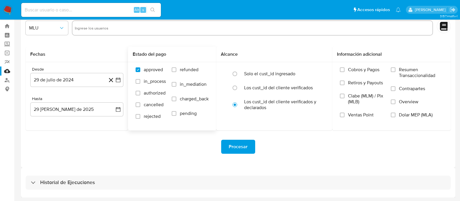
select select "10"
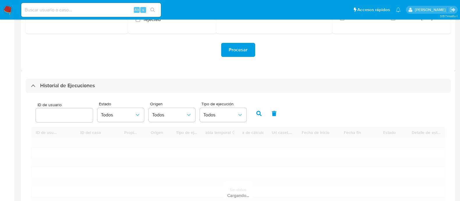
scroll to position [177, 0]
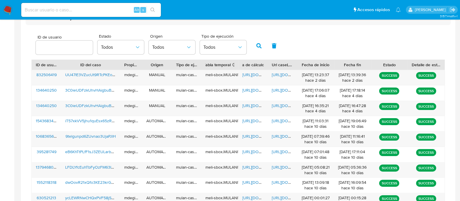
click at [62, 49] on input "number" at bounding box center [64, 48] width 57 height 8
type input "174126175"
click at [251, 44] on button "button" at bounding box center [258, 46] width 15 height 14
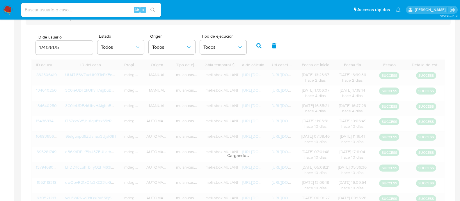
scroll to position [94, 0]
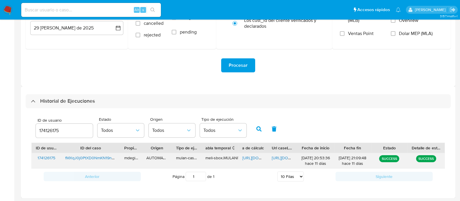
click at [252, 155] on span "[URL][DOMAIN_NAME]" at bounding box center [262, 158] width 40 height 6
click at [283, 159] on span "[URL][DOMAIN_NAME]" at bounding box center [292, 158] width 40 height 6
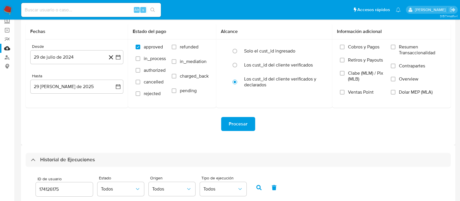
scroll to position [0, 0]
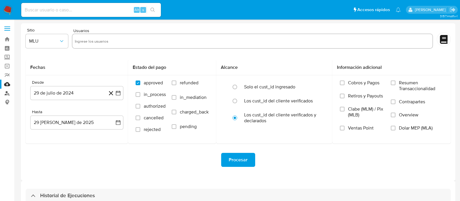
click at [4, 92] on link "Buscador de personas" at bounding box center [34, 92] width 69 height 9
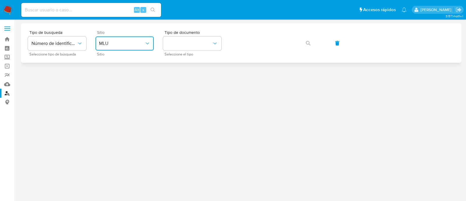
click at [131, 47] on button "MLU" at bounding box center [124, 43] width 58 height 14
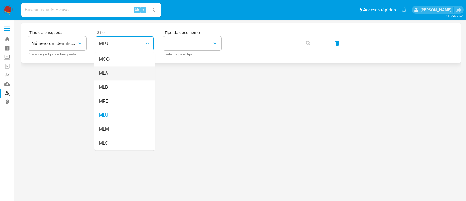
click at [113, 74] on div "MLA" at bounding box center [123, 73] width 48 height 14
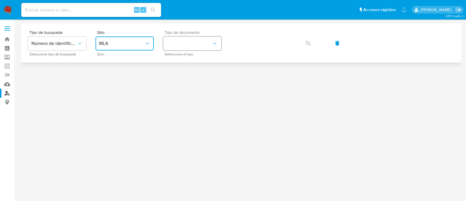
click at [184, 42] on button "identificationType" at bounding box center [192, 43] width 58 height 14
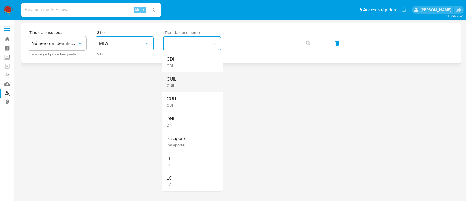
click at [179, 79] on div "CUIL CUIL" at bounding box center [190, 82] width 48 height 20
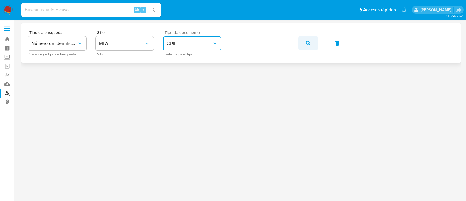
click at [307, 42] on icon "button" at bounding box center [308, 43] width 5 height 5
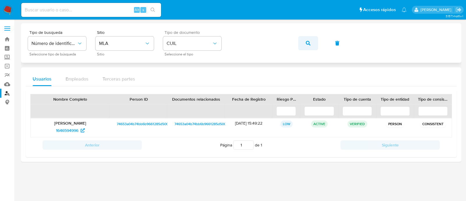
click at [309, 46] on span "button" at bounding box center [308, 43] width 5 height 13
click at [306, 44] on icon "button" at bounding box center [308, 43] width 5 height 5
click at [63, 127] on span "55406699" at bounding box center [67, 129] width 19 height 9
click at [313, 43] on button "button" at bounding box center [308, 43] width 20 height 14
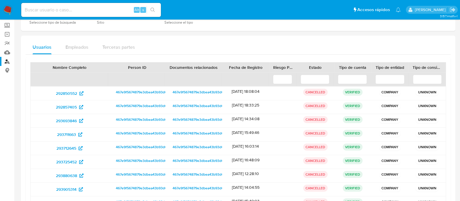
scroll to position [86, 0]
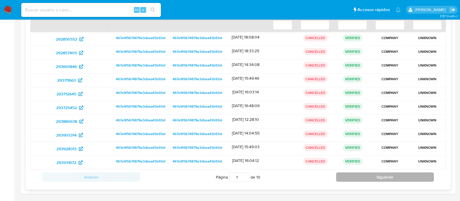
click at [359, 177] on button "Siguiente" at bounding box center [385, 176] width 98 height 9
click at [375, 177] on button "Siguiente" at bounding box center [385, 176] width 98 height 9
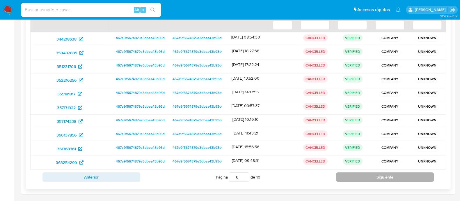
click at [375, 177] on button "Siguiente" at bounding box center [385, 176] width 98 height 9
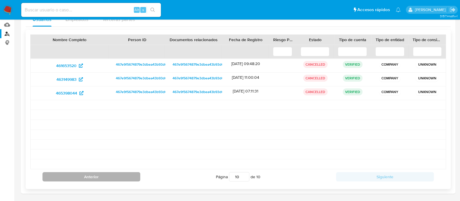
click at [129, 174] on button "Anterior" at bounding box center [91, 176] width 98 height 9
type input "9"
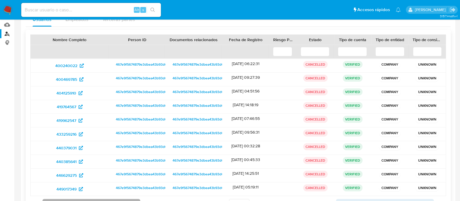
click at [129, 174] on span "467e9f5674879e3dbea43b93d6ac5ca9" at bounding box center [147, 173] width 62 height 7
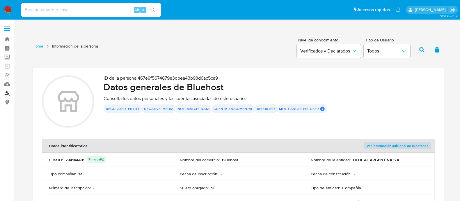
click at [7, 96] on link "Buscador de personas" at bounding box center [34, 92] width 69 height 9
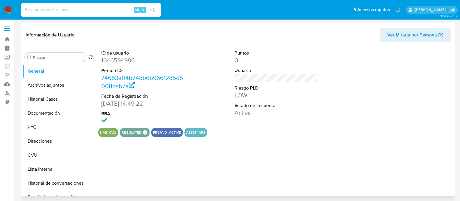
select select "10"
click at [48, 112] on button "Documentación" at bounding box center [56, 113] width 68 height 14
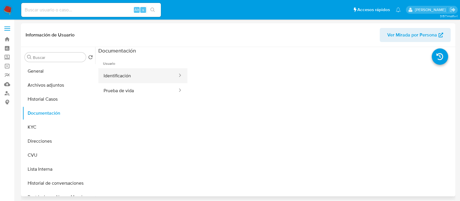
click at [125, 73] on button "Identificación" at bounding box center [138, 75] width 80 height 15
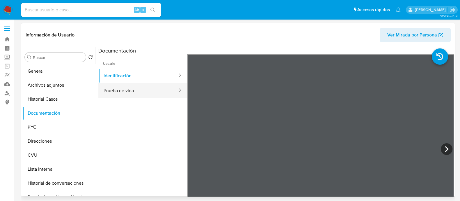
click at [129, 95] on button "Prueba de vida" at bounding box center [138, 90] width 80 height 15
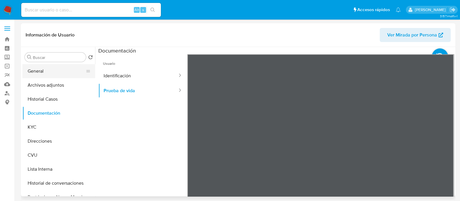
click at [49, 65] on button "General" at bounding box center [56, 71] width 68 height 14
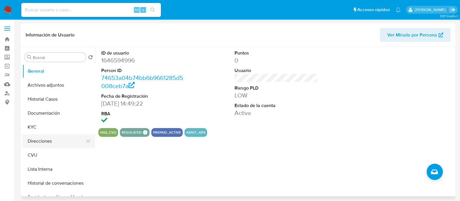
click at [45, 140] on button "Direcciones" at bounding box center [56, 141] width 68 height 14
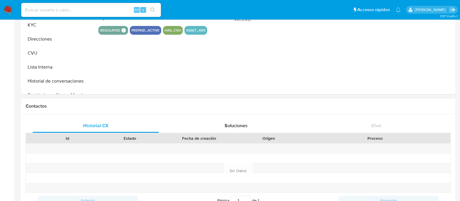
select select "10"
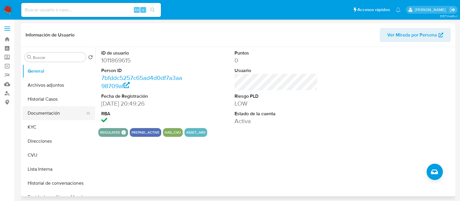
click at [46, 115] on button "Documentación" at bounding box center [56, 113] width 68 height 14
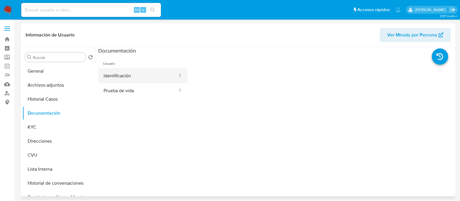
click at [122, 71] on button "Identificación" at bounding box center [138, 75] width 80 height 15
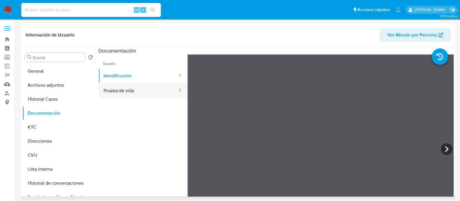
click at [157, 93] on button "Prueba de vida" at bounding box center [138, 90] width 80 height 15
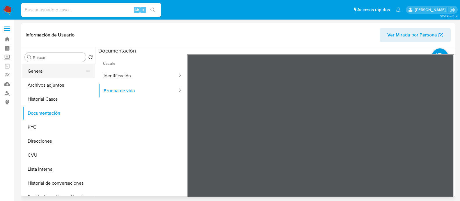
click at [57, 68] on button "General" at bounding box center [56, 71] width 68 height 14
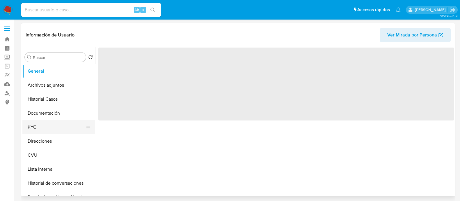
click at [49, 132] on button "KYC" at bounding box center [56, 127] width 68 height 14
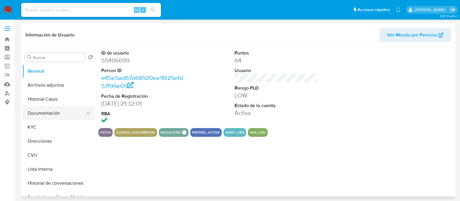
click at [50, 109] on button "Documentación" at bounding box center [56, 113] width 68 height 14
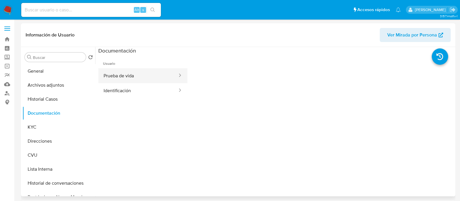
select select "10"
click at [137, 76] on button "Prueba de vida" at bounding box center [138, 75] width 80 height 15
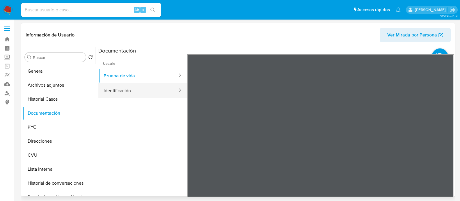
click at [137, 90] on button "Identificación" at bounding box center [138, 90] width 80 height 15
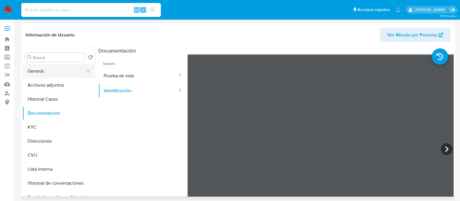
click at [54, 72] on button "General" at bounding box center [56, 71] width 68 height 14
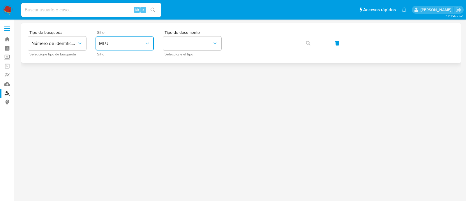
click at [116, 44] on span "MLU" at bounding box center [121, 43] width 45 height 6
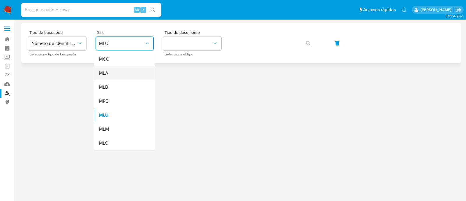
click at [112, 72] on div "MLA" at bounding box center [123, 73] width 48 height 14
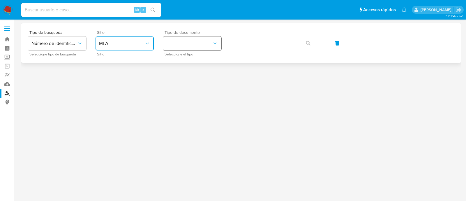
click at [185, 45] on button "identificationType" at bounding box center [192, 43] width 58 height 14
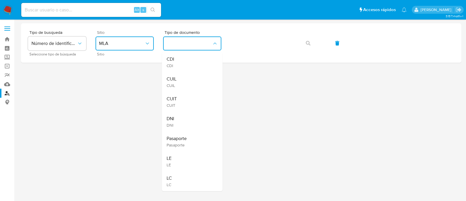
click at [180, 81] on div "CUIL CUIL" at bounding box center [190, 82] width 48 height 20
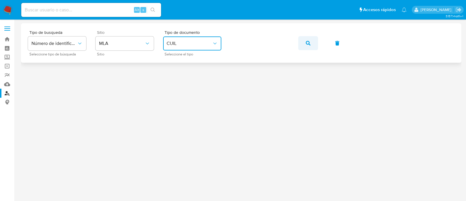
click at [308, 44] on icon "button" at bounding box center [308, 43] width 5 height 5
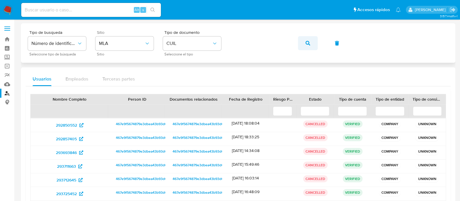
click at [312, 45] on button "button" at bounding box center [308, 43] width 20 height 14
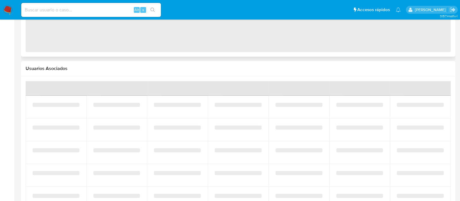
select select "10"
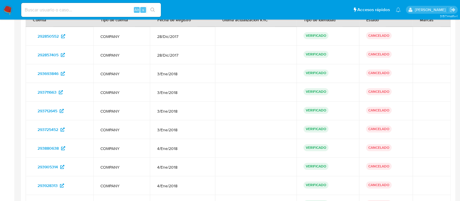
scroll to position [800, 0]
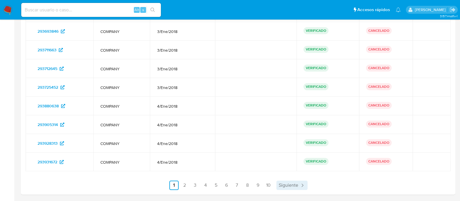
click at [285, 182] on span "Siguiente" at bounding box center [288, 184] width 19 height 5
click at [305, 182] on span "Siguiente" at bounding box center [304, 184] width 19 height 5
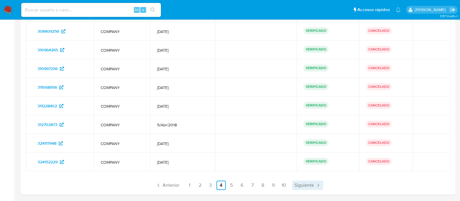
click at [305, 182] on span "Siguiente" at bounding box center [304, 184] width 19 height 5
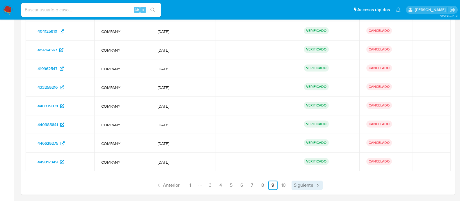
click at [305, 182] on span "Siguiente" at bounding box center [303, 184] width 19 height 5
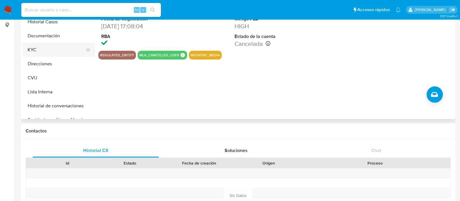
scroll to position [0, 0]
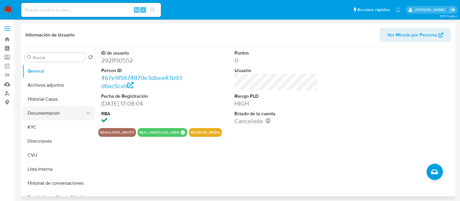
click at [53, 116] on button "Documentación" at bounding box center [56, 113] width 68 height 14
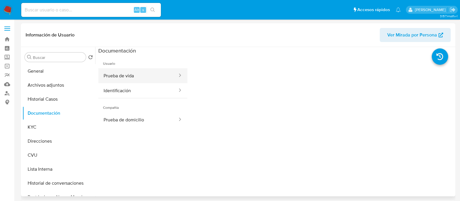
click at [126, 78] on button "Prueba de vida" at bounding box center [138, 75] width 80 height 15
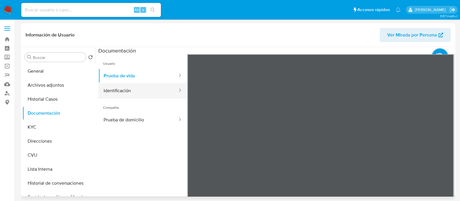
click at [157, 84] on button "Identificación" at bounding box center [138, 90] width 80 height 15
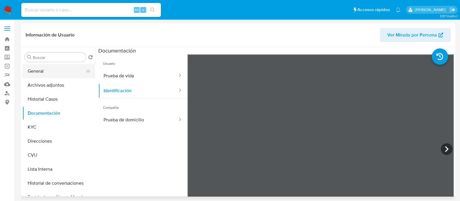
click at [40, 68] on button "General" at bounding box center [56, 71] width 68 height 14
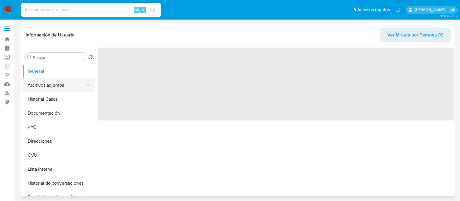
click at [63, 81] on button "Archivos adjuntos" at bounding box center [56, 85] width 68 height 14
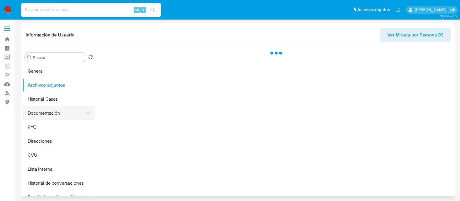
click at [39, 110] on button "Documentación" at bounding box center [56, 113] width 68 height 14
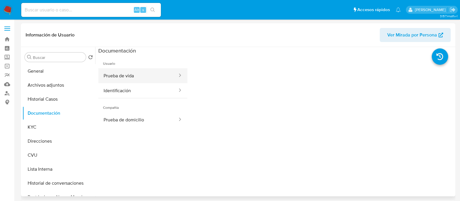
click at [140, 77] on button "Prueba de vida" at bounding box center [138, 75] width 80 height 15
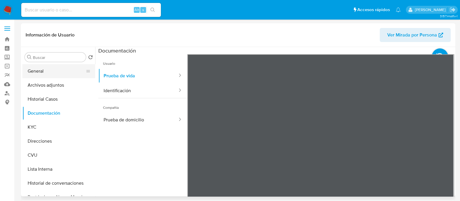
click at [40, 69] on button "General" at bounding box center [56, 71] width 68 height 14
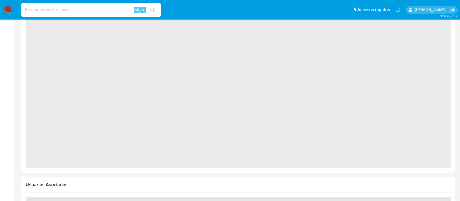
scroll to position [195, 0]
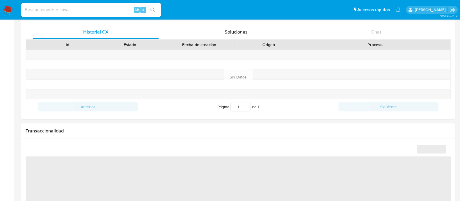
select select "10"
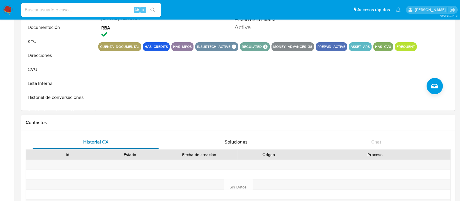
scroll to position [0, 0]
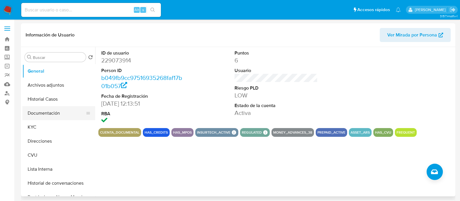
click at [43, 116] on button "Documentación" at bounding box center [56, 113] width 68 height 14
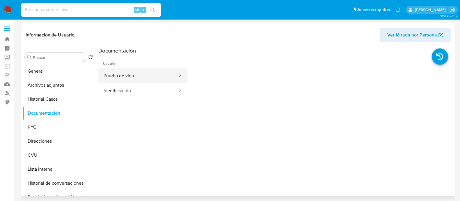
click at [127, 75] on button "Prueba de vida" at bounding box center [138, 75] width 80 height 15
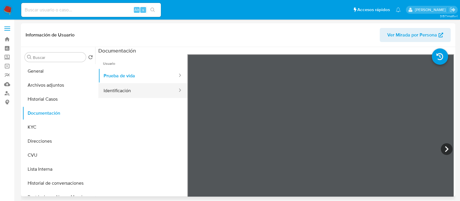
click at [140, 88] on button "Identificación" at bounding box center [138, 90] width 80 height 15
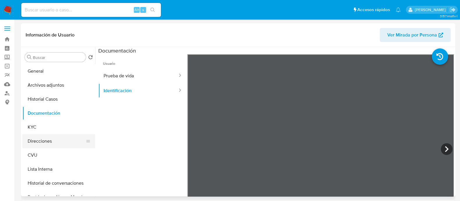
click at [42, 141] on button "Direcciones" at bounding box center [56, 141] width 68 height 14
